Goal: Browse casually: Explore the website without a specific task or goal

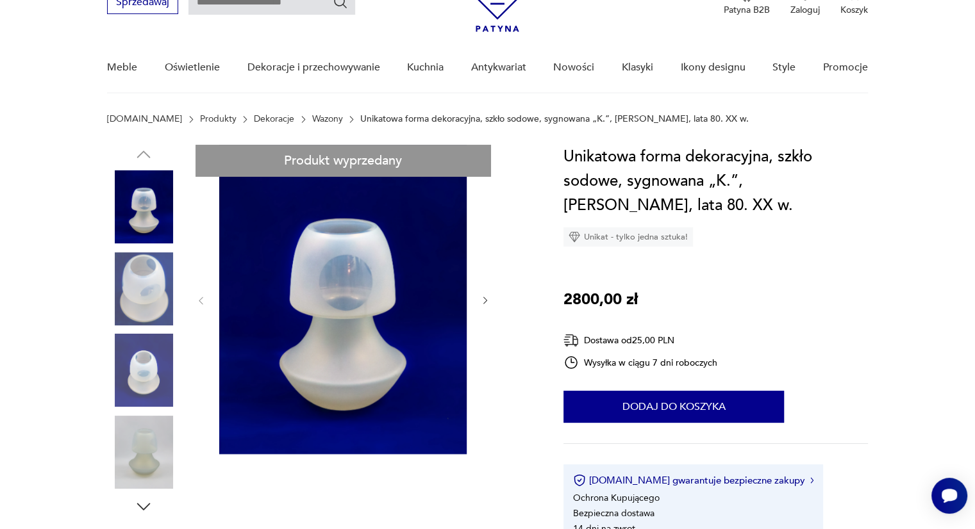
click at [338, 309] on img at bounding box center [342, 300] width 247 height 310
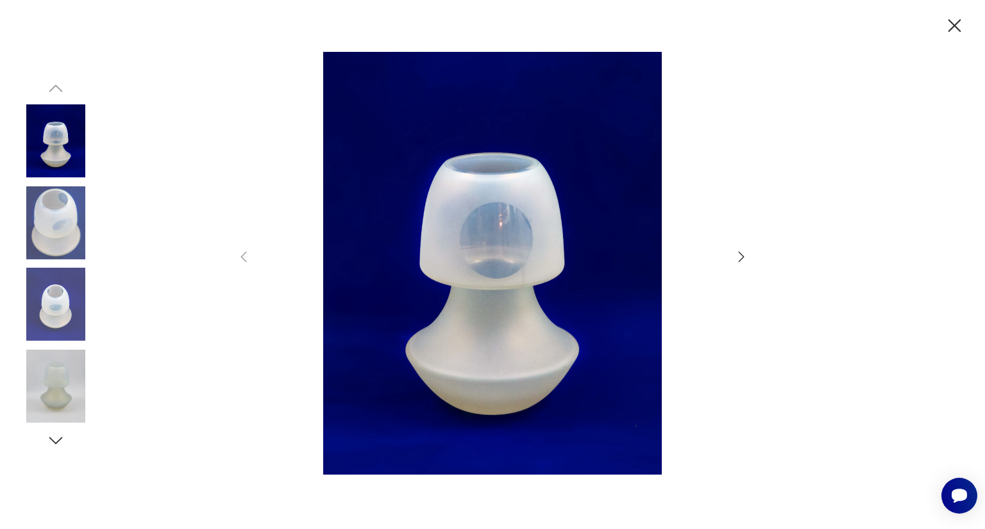
click at [28, 206] on img at bounding box center [55, 223] width 73 height 73
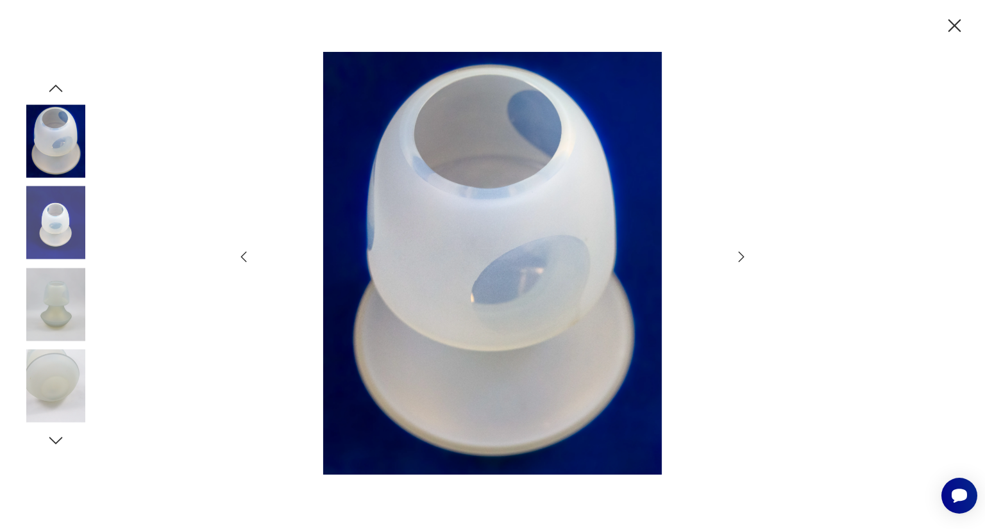
click at [53, 259] on img at bounding box center [55, 223] width 73 height 73
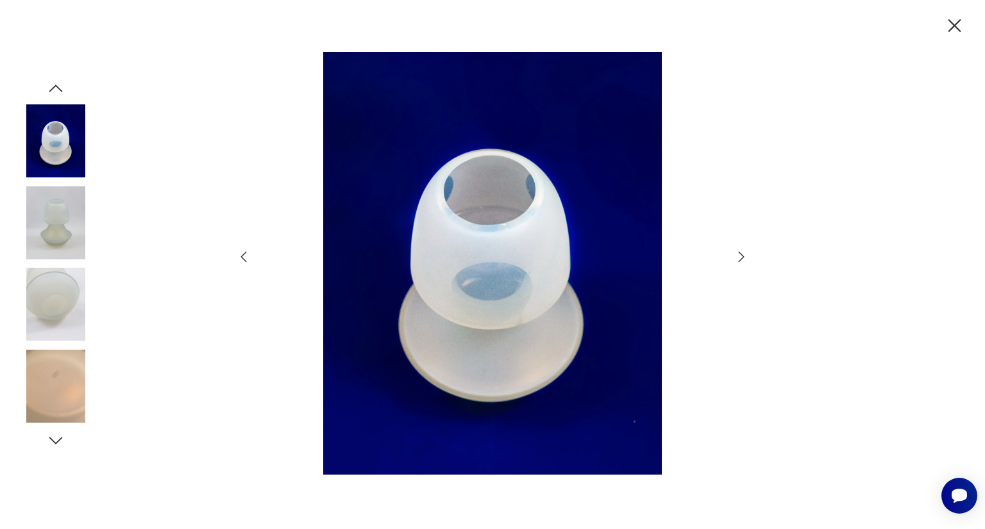
click at [59, 243] on img at bounding box center [55, 223] width 73 height 73
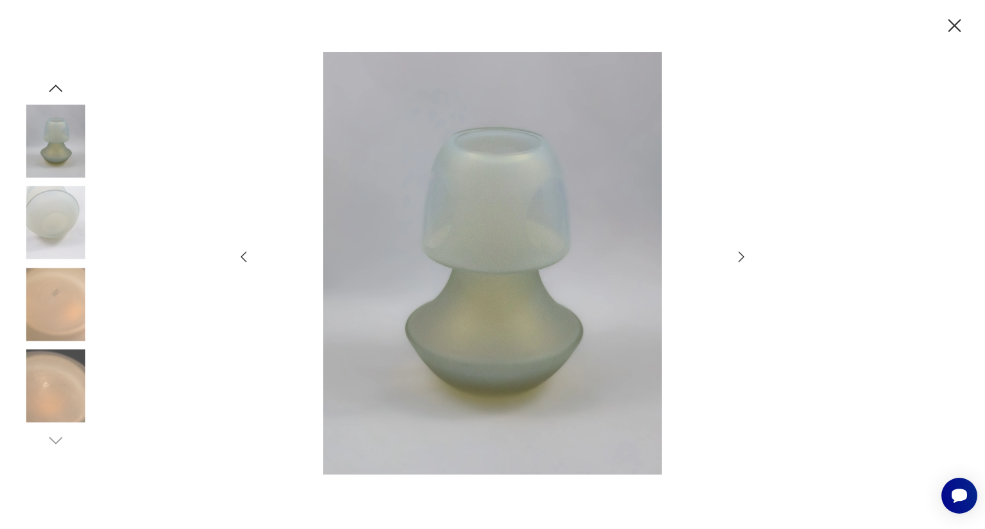
click at [63, 298] on img at bounding box center [55, 304] width 73 height 73
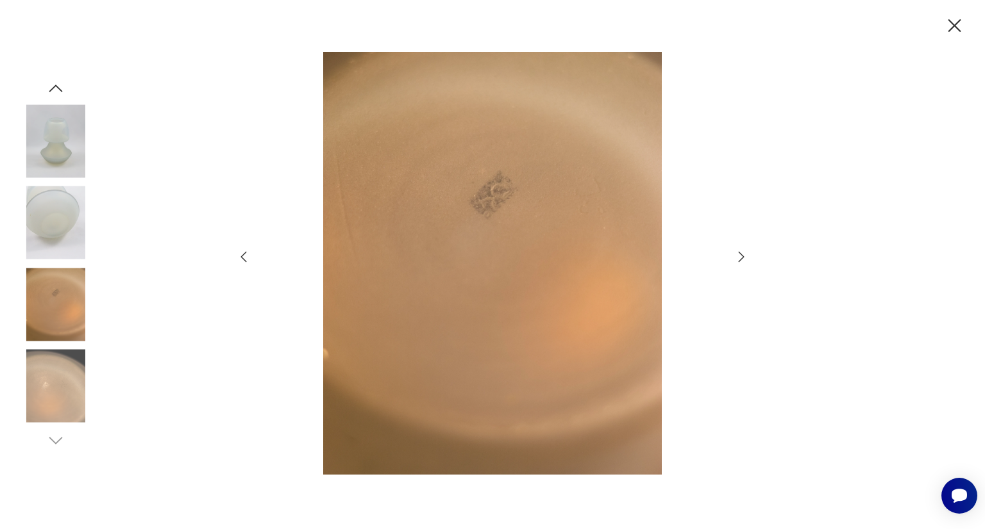
click at [523, 192] on img at bounding box center [492, 264] width 456 height 424
click at [508, 200] on img at bounding box center [492, 264] width 456 height 424
click at [46, 375] on img at bounding box center [55, 386] width 73 height 73
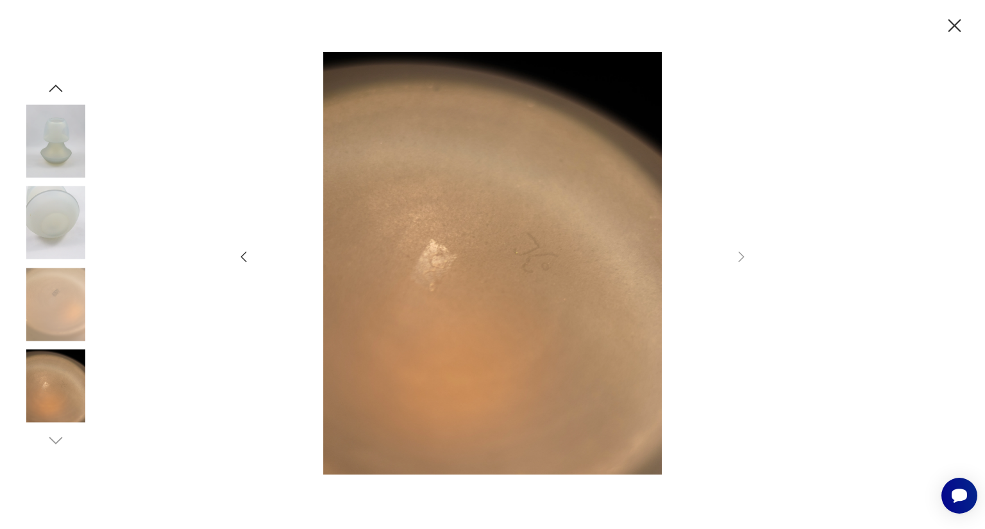
click at [952, 28] on icon "button" at bounding box center [954, 25] width 13 height 13
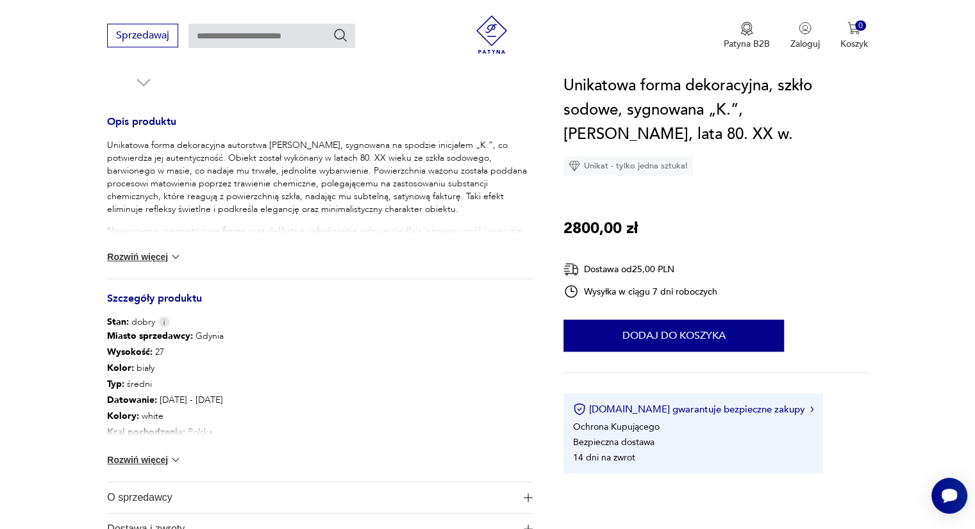
scroll to position [564, 0]
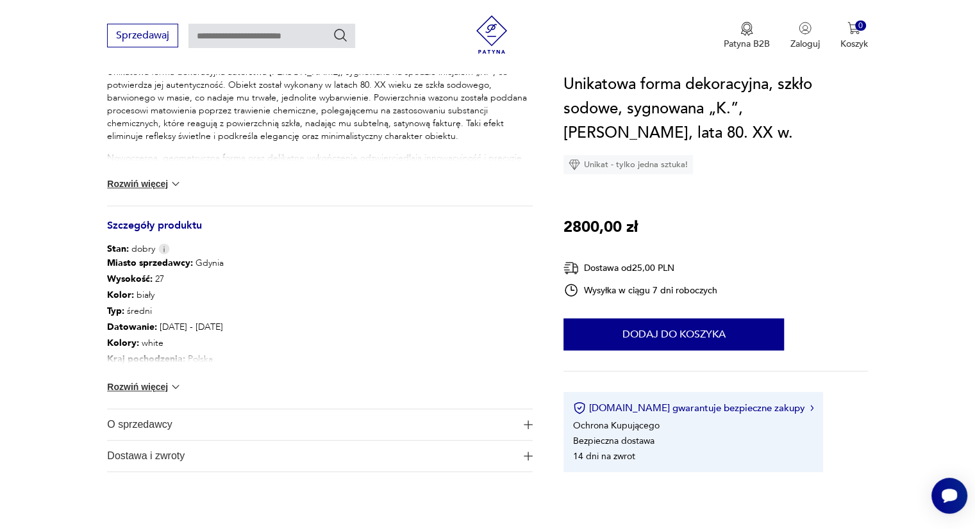
click at [173, 385] on img at bounding box center [175, 387] width 13 height 13
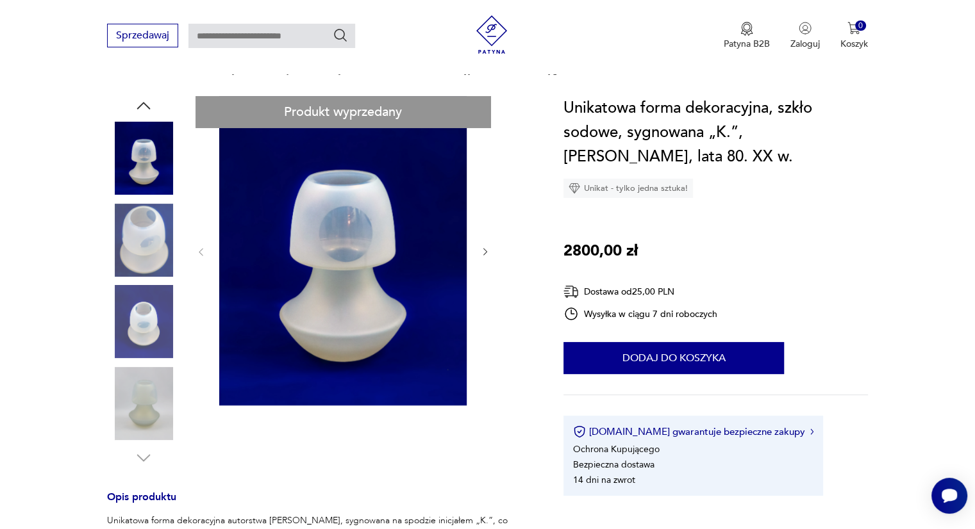
scroll to position [0, 0]
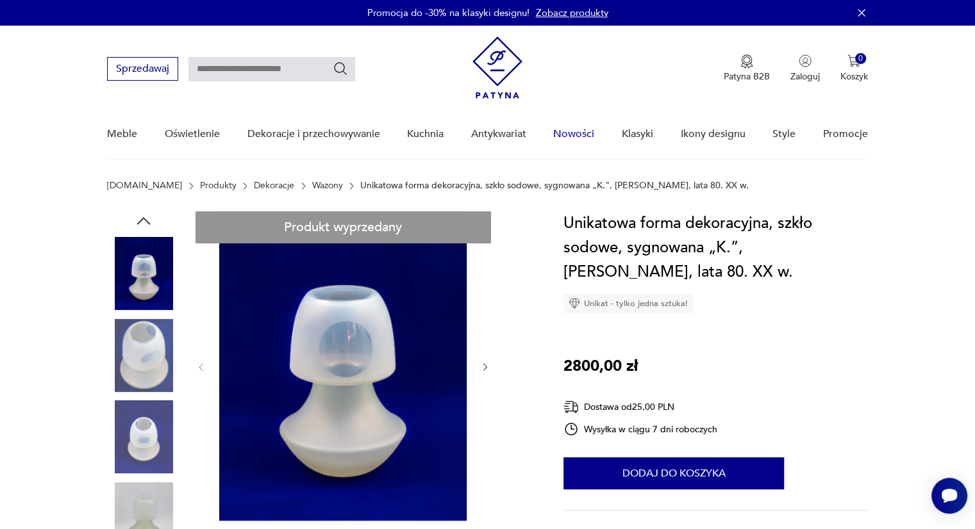
click at [566, 134] on link "Nowości" at bounding box center [573, 134] width 41 height 49
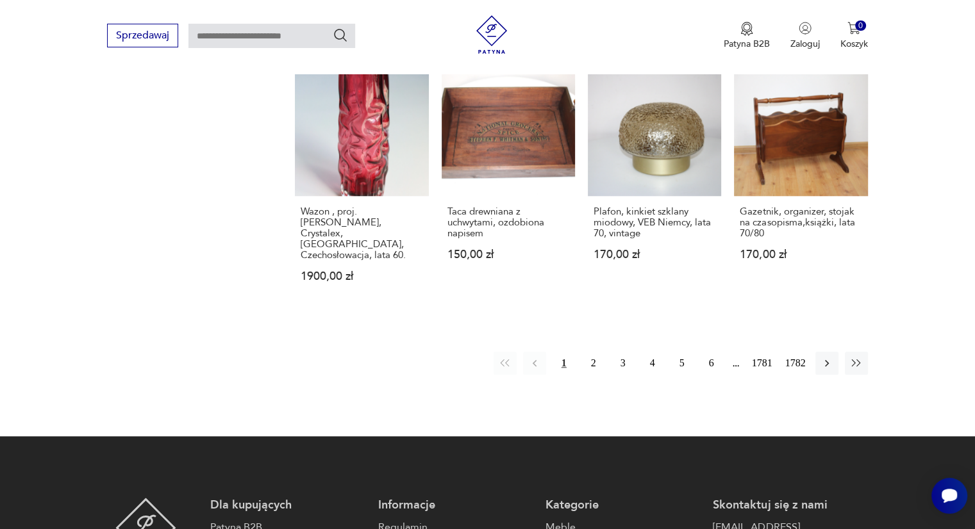
scroll to position [1124, 0]
click at [589, 351] on button "2" at bounding box center [593, 362] width 23 height 23
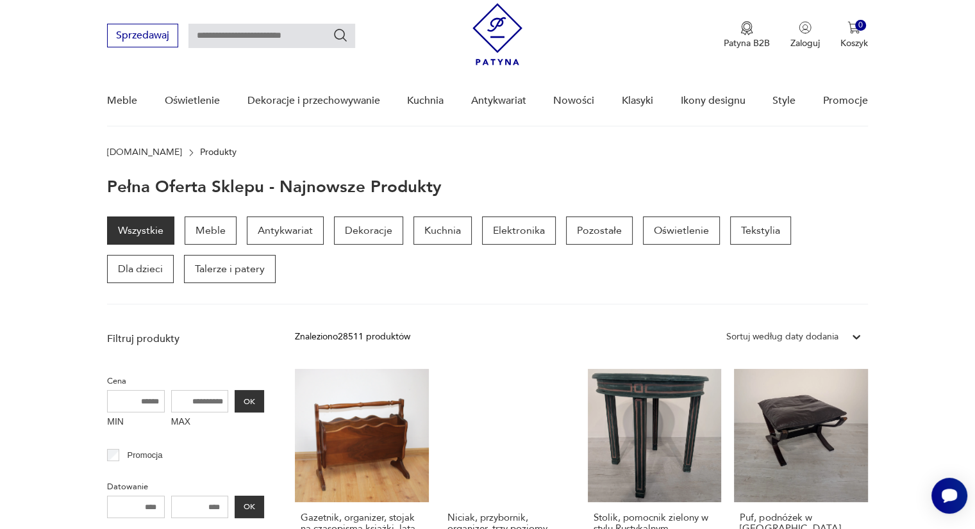
scroll to position [24, 0]
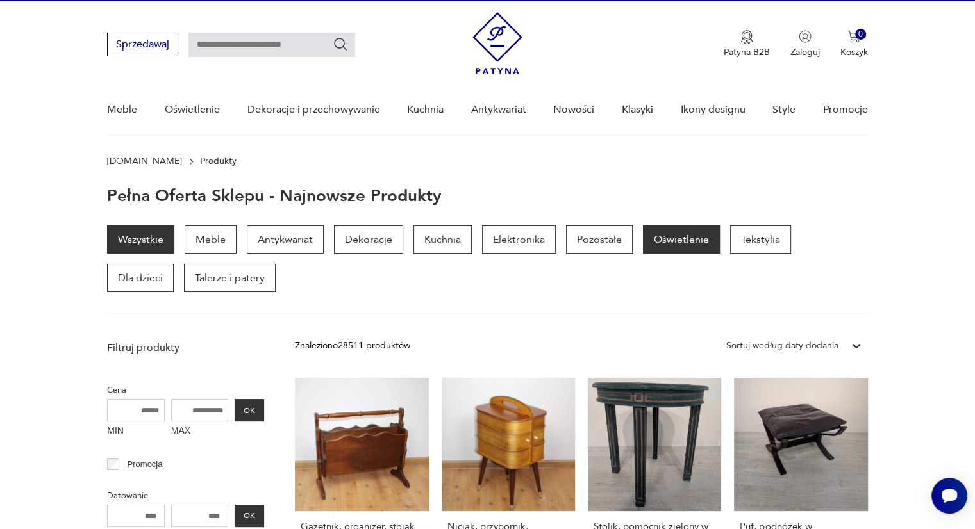
click at [647, 253] on p "Oświetlenie" at bounding box center [681, 240] width 77 height 28
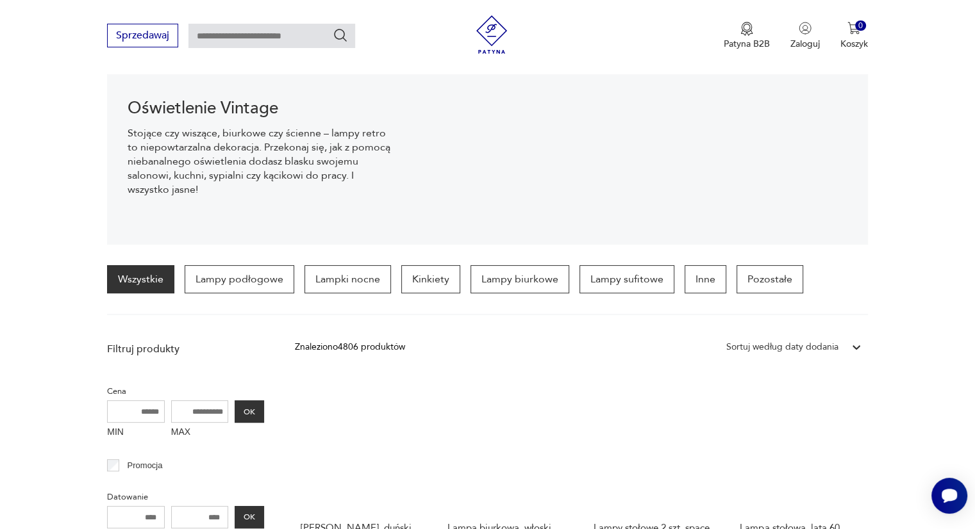
scroll to position [127, 0]
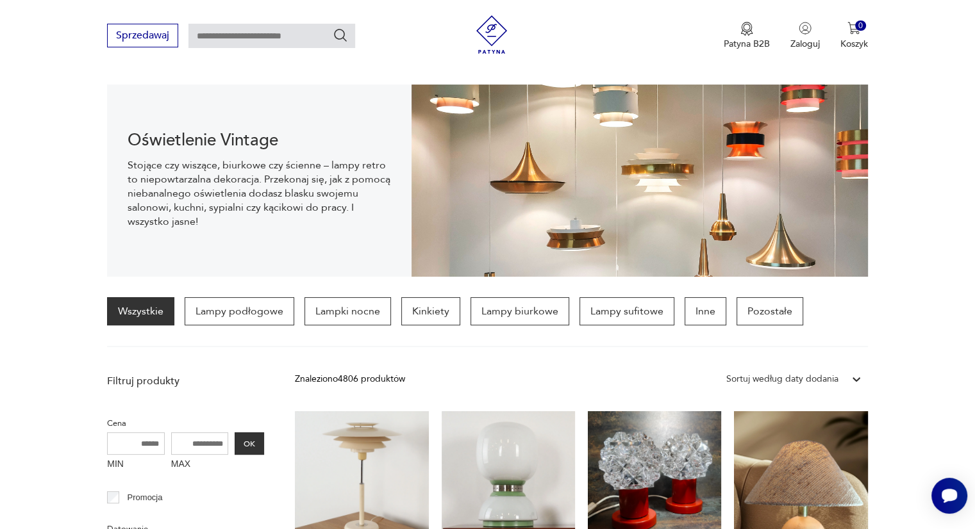
click at [904, 337] on section "Wszystkie Lampy podłogowe Lampki nocne Kinkiety Lampy biurkowe Lampy sufitowe I…" at bounding box center [487, 322] width 975 height 50
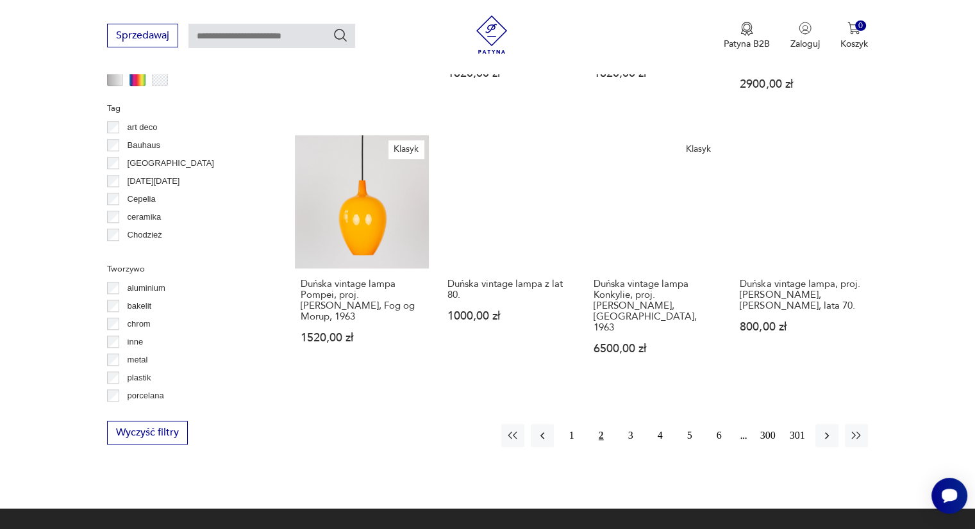
scroll to position [1155, 0]
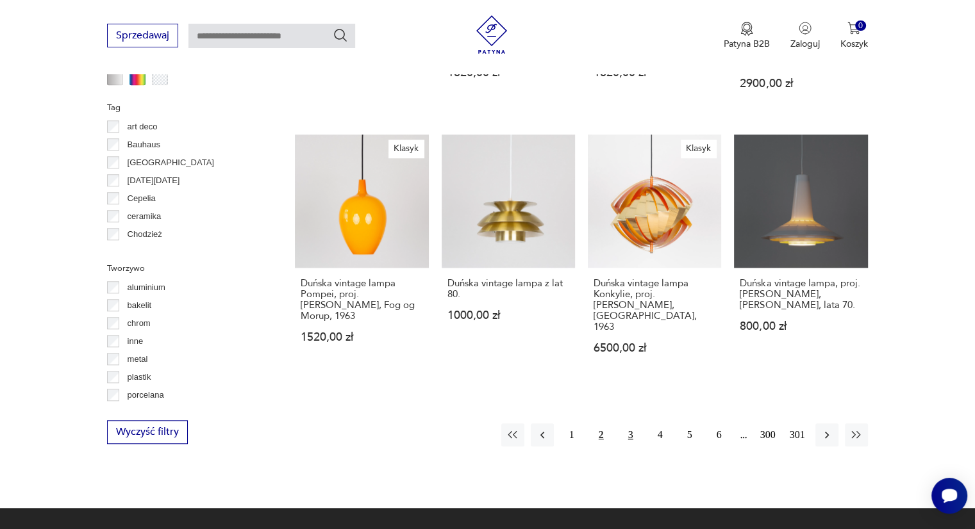
click at [628, 424] on button "3" at bounding box center [630, 435] width 23 height 23
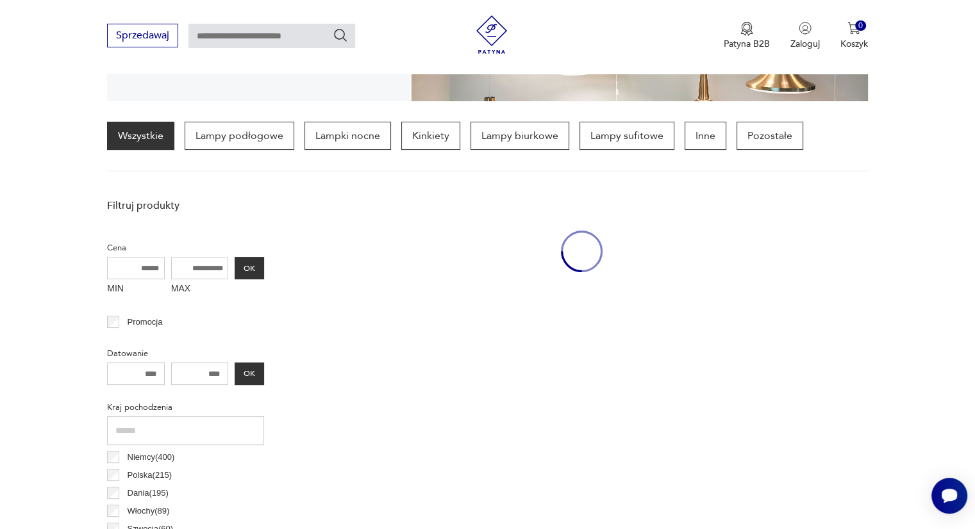
scroll to position [302, 0]
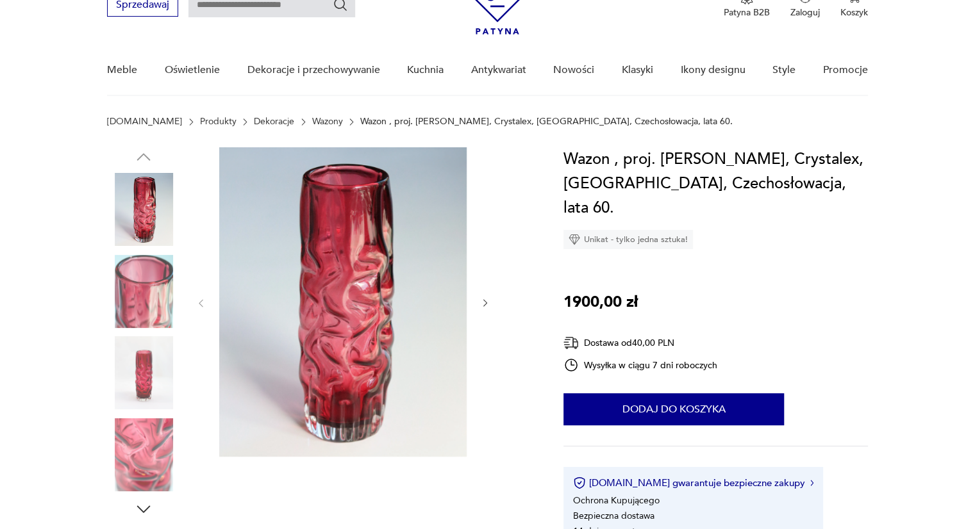
click at [379, 262] on img at bounding box center [342, 302] width 247 height 310
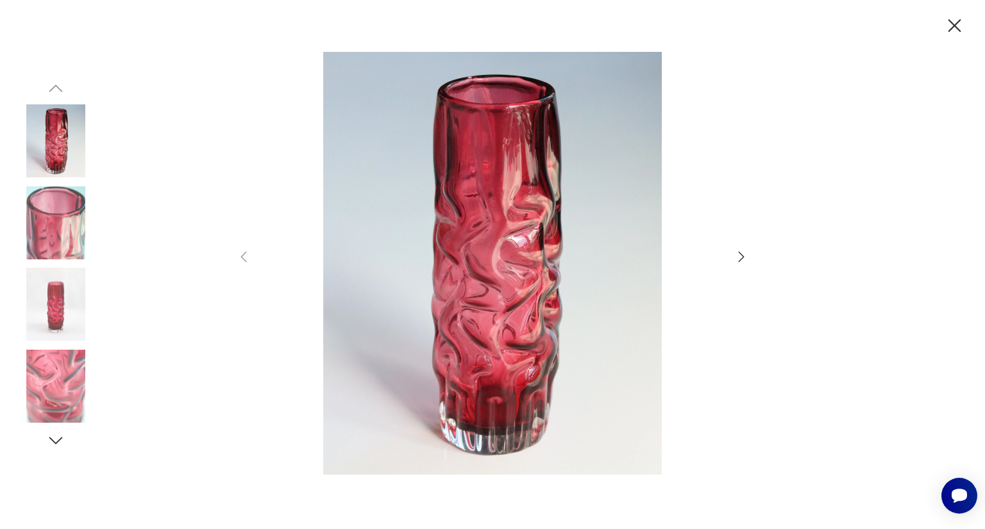
click at [52, 386] on img at bounding box center [55, 386] width 73 height 73
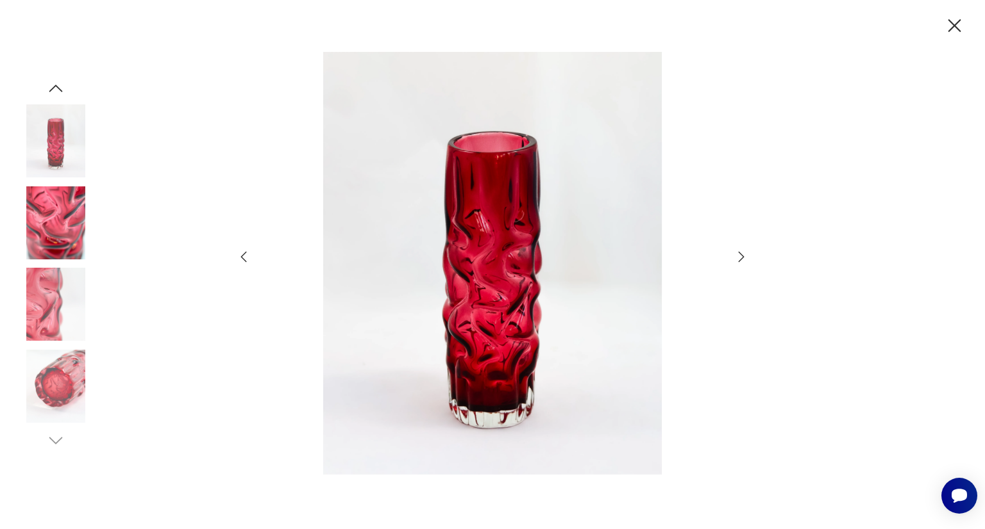
click at [58, 373] on img at bounding box center [55, 386] width 73 height 73
